Goal: Download file/media

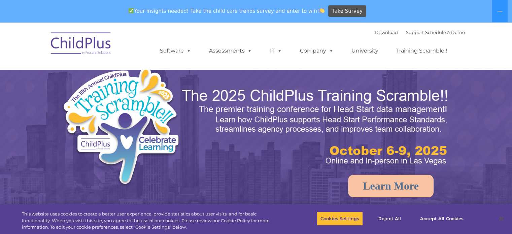
select select "MEDIUM"
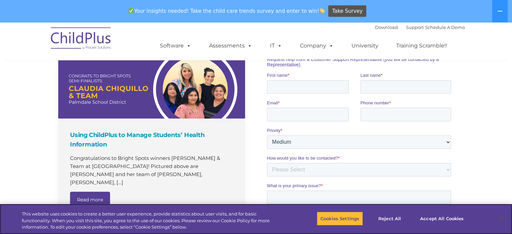
scroll to position [399, 0]
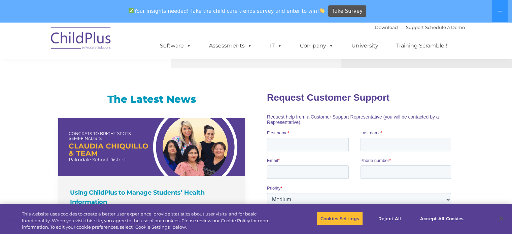
click at [77, 28] on img at bounding box center [80, 40] width 67 height 34
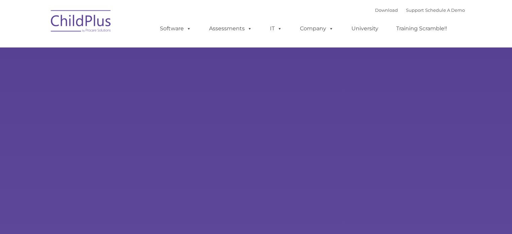
type input ""
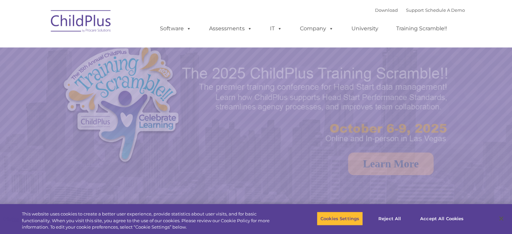
select select "MEDIUM"
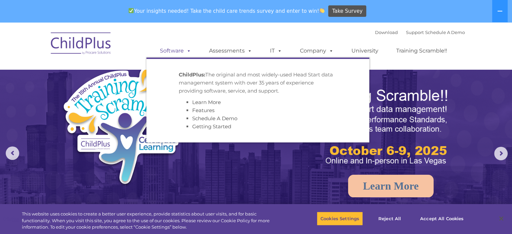
click at [171, 51] on link "Software" at bounding box center [175, 50] width 45 height 13
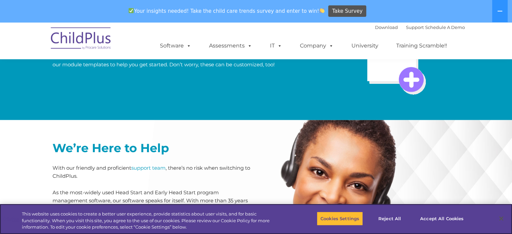
scroll to position [1637, 0]
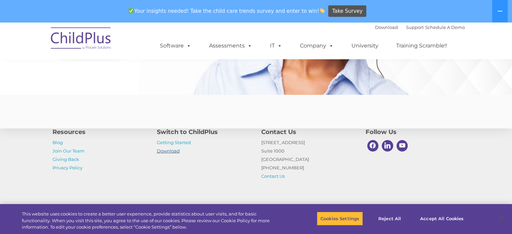
click at [162, 149] on link "Download" at bounding box center [168, 150] width 23 height 5
